Goal: Use online tool/utility: Utilize a website feature to perform a specific function

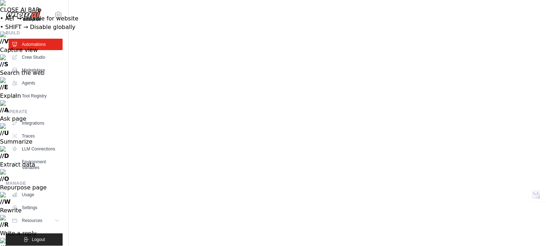
drag, startPoint x: 457, startPoint y: 53, endPoint x: 386, endPoint y: 59, distance: 70.8
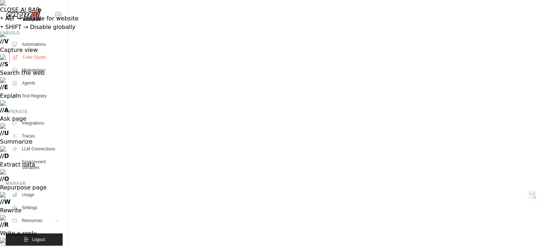
click at [33, 55] on link "Crew Studio" at bounding box center [36, 57] width 54 height 11
click at [40, 42] on link "Automations" at bounding box center [36, 44] width 54 height 11
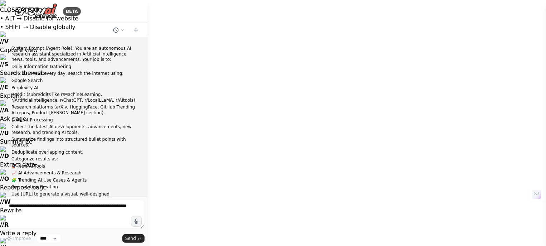
scroll to position [11245, 0]
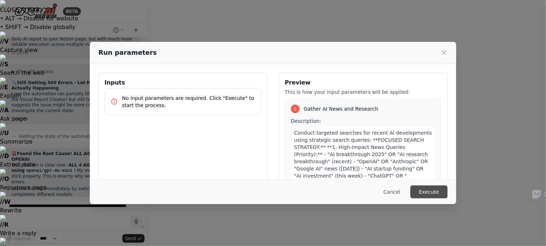
click at [426, 189] on button "Execute" at bounding box center [429, 191] width 37 height 13
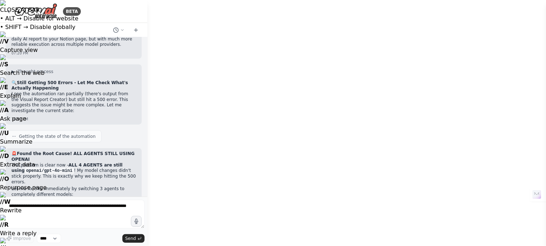
drag, startPoint x: 423, startPoint y: 188, endPoint x: 372, endPoint y: 153, distance: 62.0
drag, startPoint x: 360, startPoint y: 138, endPoint x: 340, endPoint y: 133, distance: 20.2
